Goal: Information Seeking & Learning: Find specific page/section

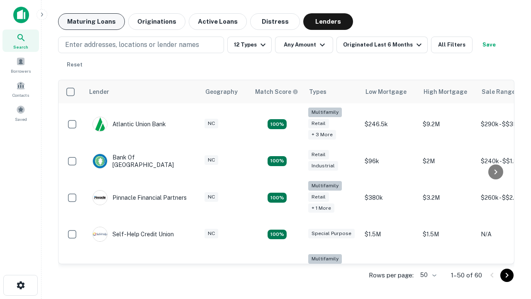
click at [91, 22] on button "Maturing Loans" at bounding box center [91, 21] width 67 height 17
